Goal: Information Seeking & Learning: Stay updated

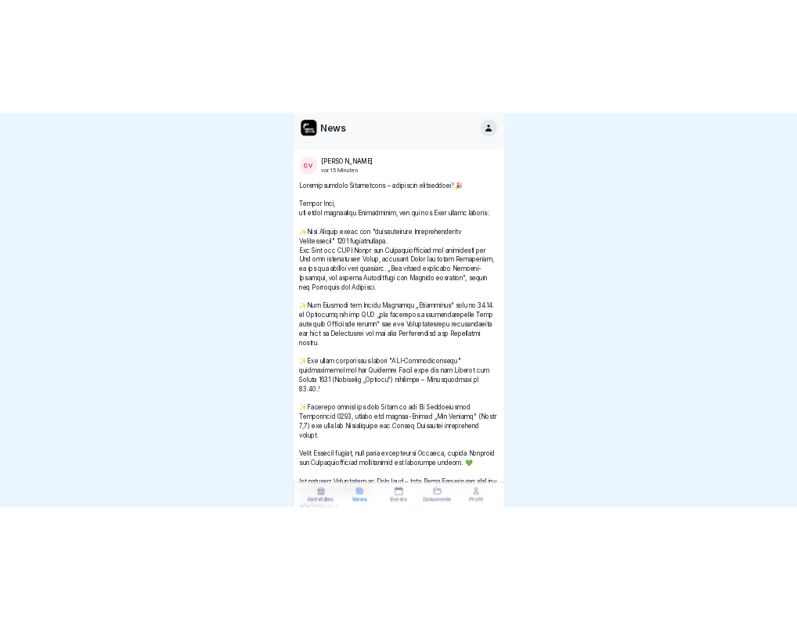
scroll to position [235, 0]
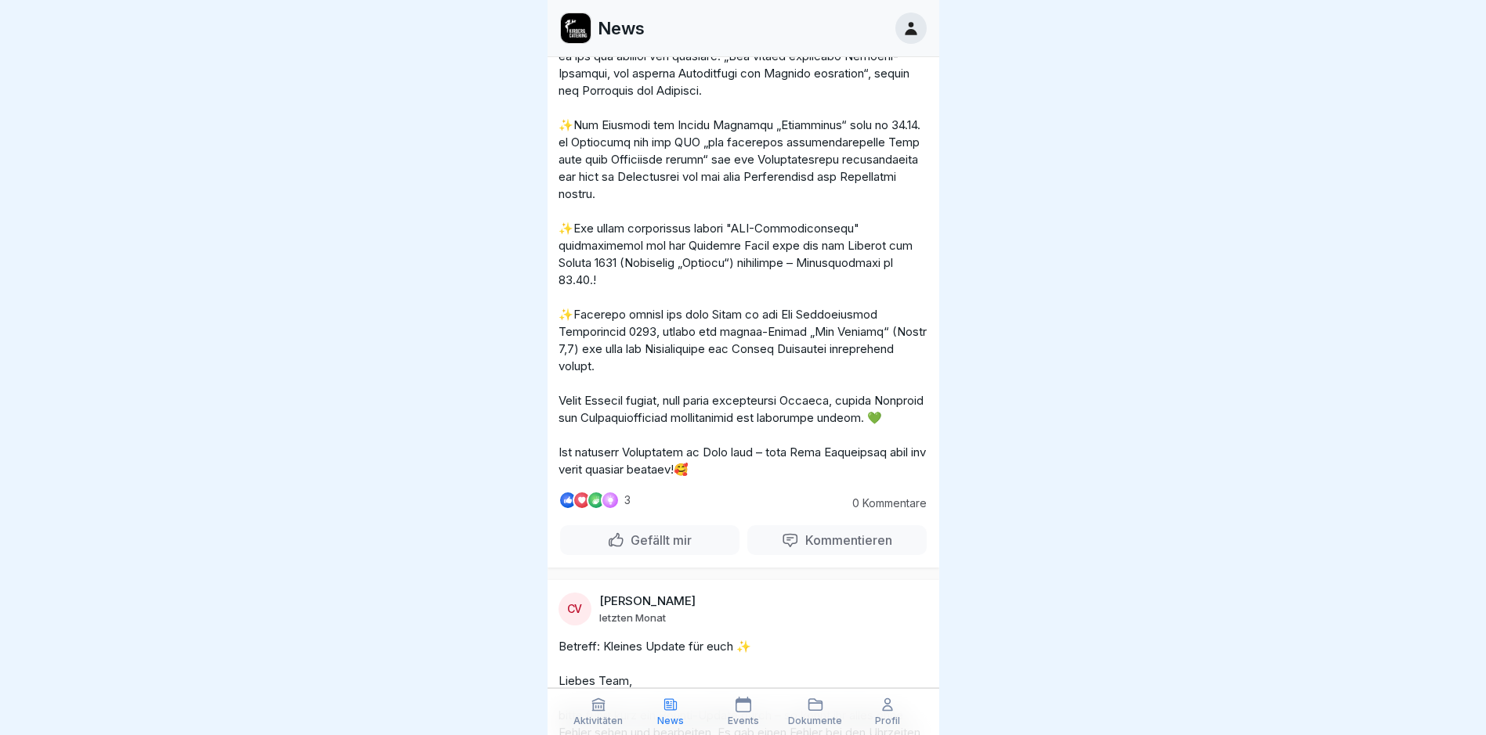
click at [731, 176] on p at bounding box center [743, 186] width 370 height 586
drag, startPoint x: 731, startPoint y: 176, endPoint x: 710, endPoint y: 173, distance: 20.6
click at [707, 181] on p at bounding box center [743, 186] width 370 height 586
click at [717, 175] on p at bounding box center [743, 186] width 370 height 586
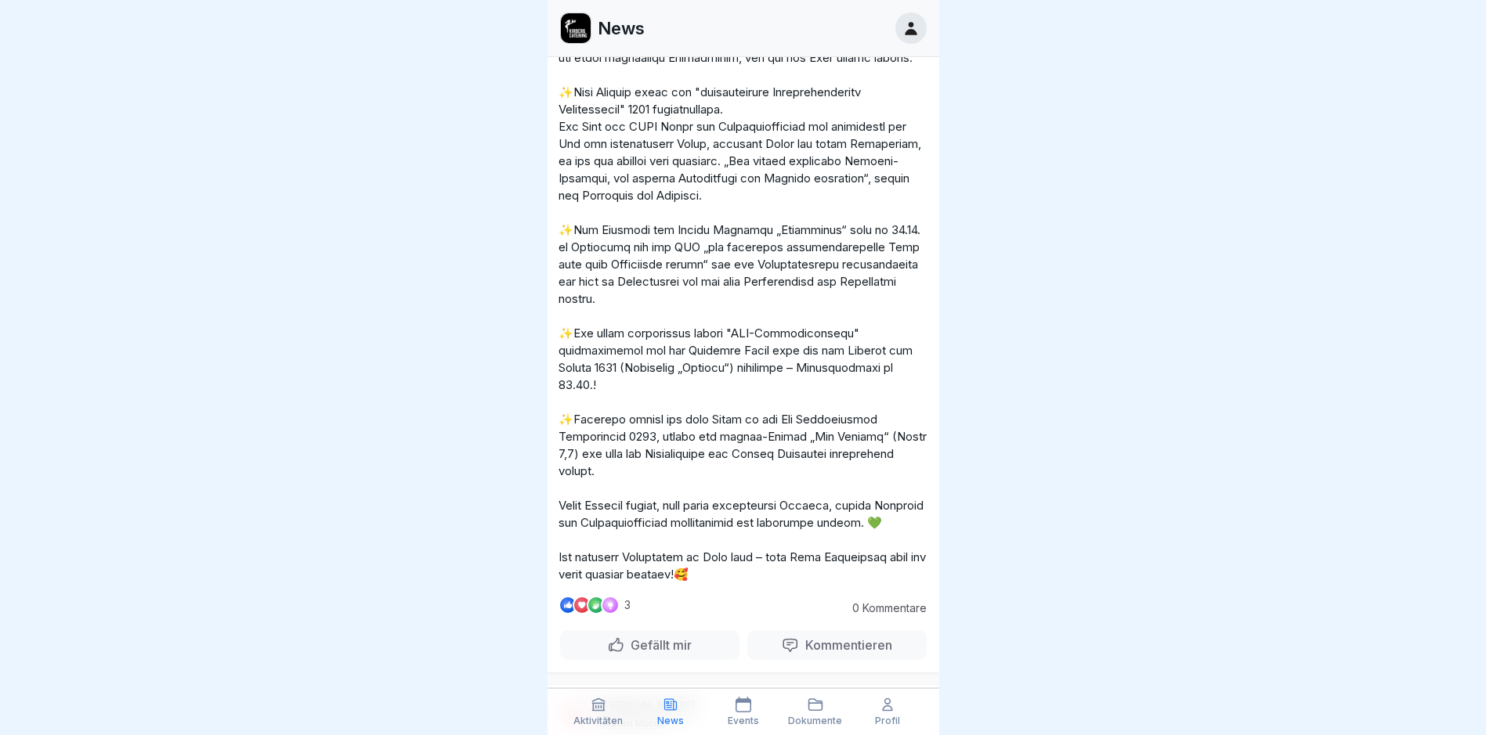
scroll to position [0, 0]
